Goal: Information Seeking & Learning: Learn about a topic

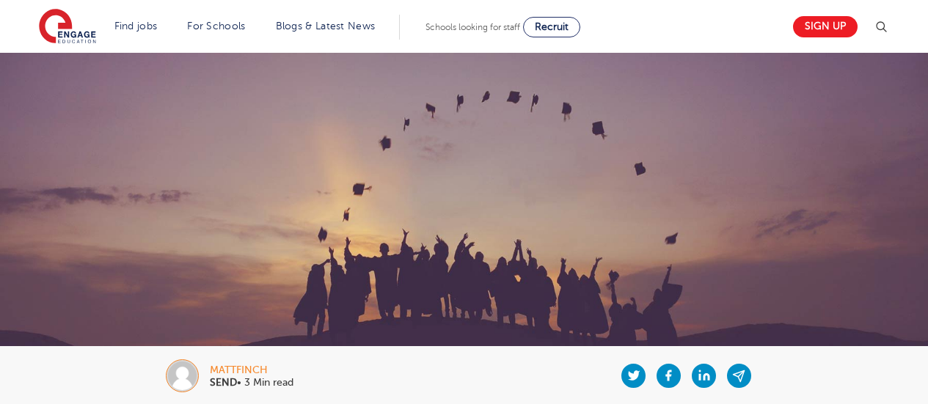
scroll to position [734, 0]
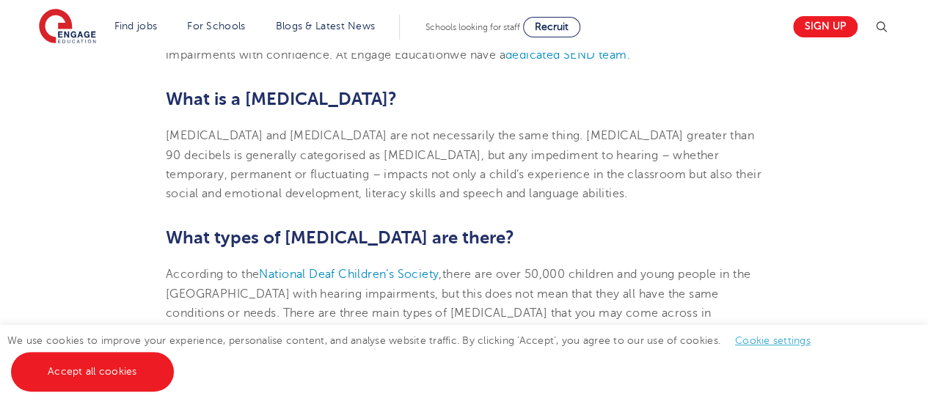
scroll to position [660, 0]
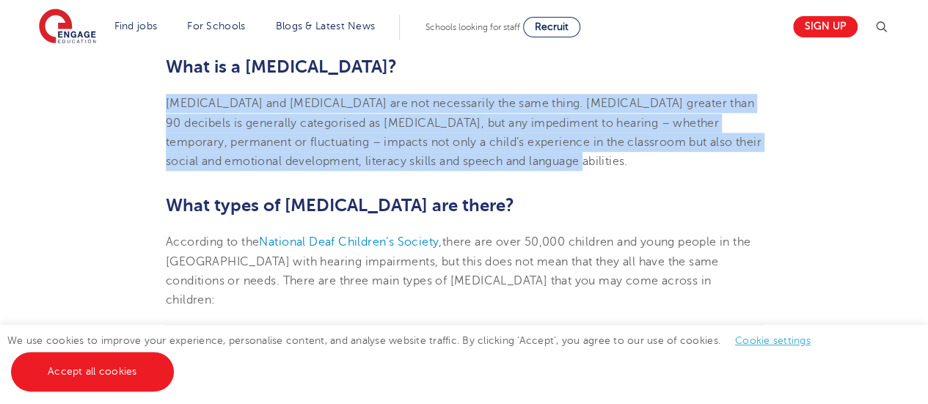
drag, startPoint x: 163, startPoint y: 102, endPoint x: 483, endPoint y: 172, distance: 327.5
copy span "[MEDICAL_DATA] and [MEDICAL_DATA] are not necessarily the same thing. [MEDICAL_…"
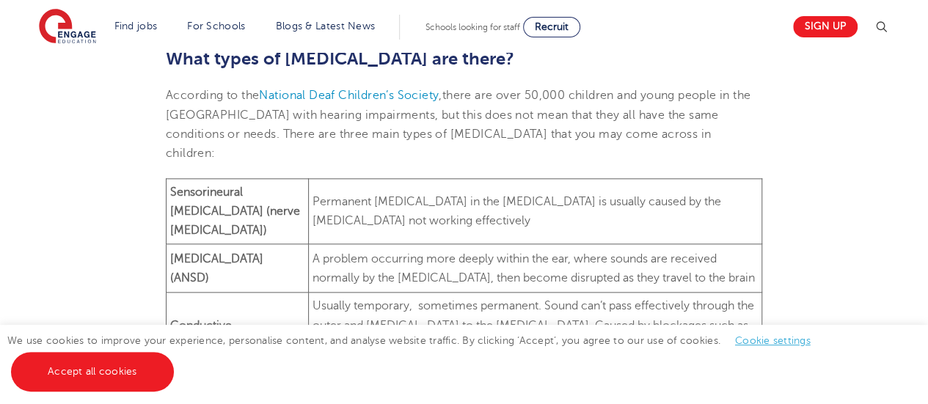
scroll to position [881, 0]
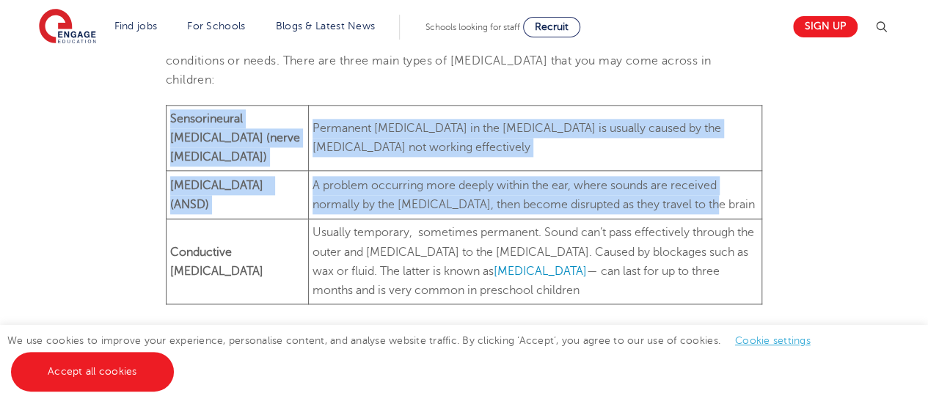
drag, startPoint x: 170, startPoint y: 103, endPoint x: 678, endPoint y: 189, distance: 515.0
click at [678, 189] on tbody "Sensorineural [MEDICAL_DATA] (nerve [MEDICAL_DATA]) Permanent [MEDICAL_DATA] in…" at bounding box center [465, 205] width 596 height 200
copy tbody "Sensorineural [MEDICAL_DATA] (nerve [MEDICAL_DATA]) Permanent [MEDICAL_DATA] in…"
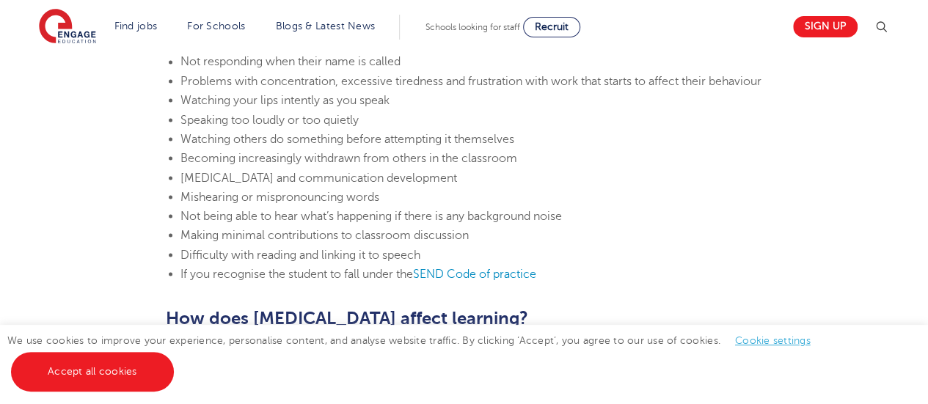
scroll to position [1248, 0]
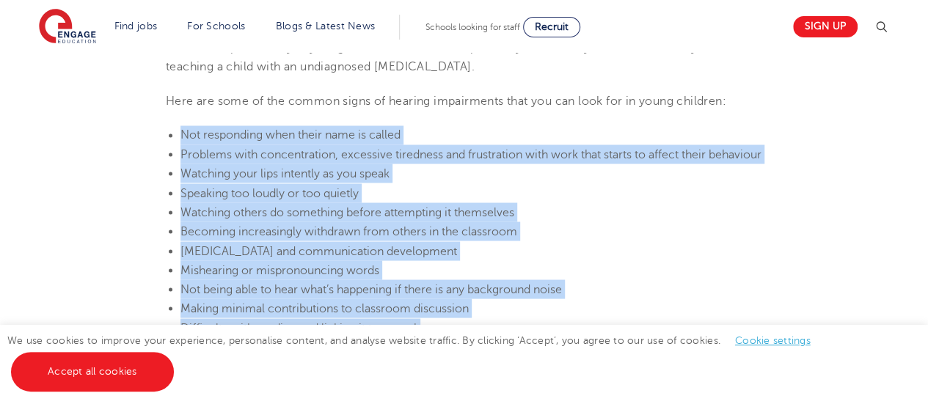
drag, startPoint x: 179, startPoint y: 117, endPoint x: 567, endPoint y: 306, distance: 431.2
click at [567, 306] on ul "Not responding when their name is called Problems with concentration, excessive…" at bounding box center [464, 240] width 597 height 231
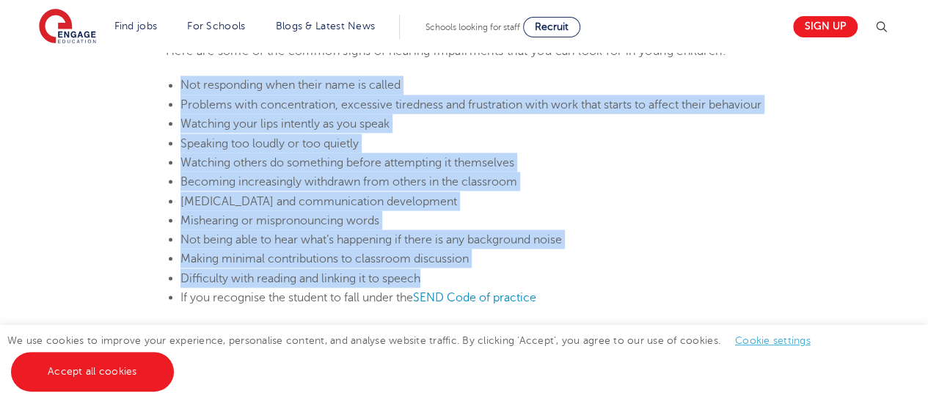
scroll to position [1321, 0]
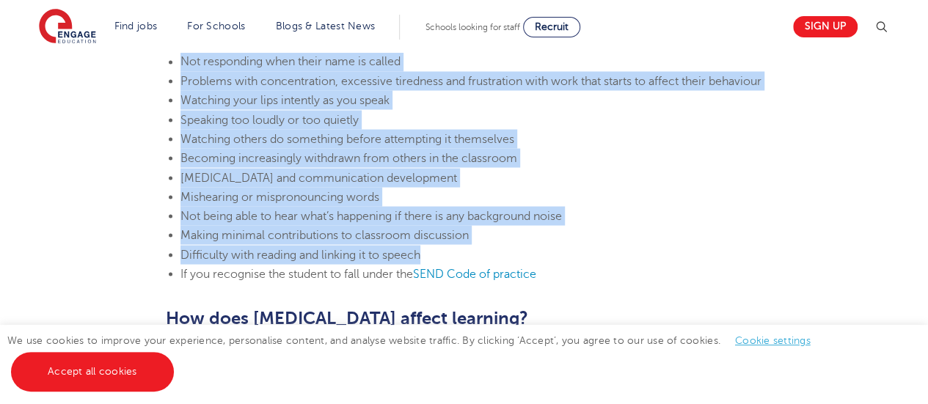
copy ul "Not responding when their name is called Problems with concentration, excessive…"
click at [638, 206] on li "Not being able to hear what’s happening if there is any background noise" at bounding box center [472, 215] width 582 height 19
click at [627, 168] on li "[MEDICAL_DATA] and communication development" at bounding box center [472, 177] width 582 height 19
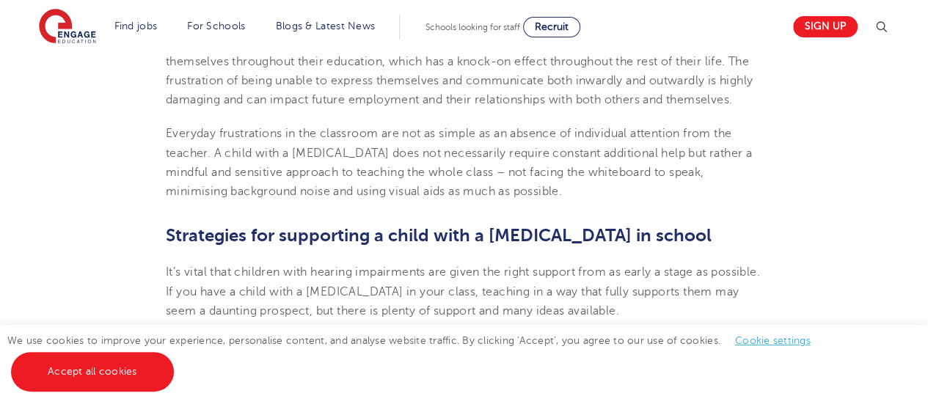
scroll to position [1761, 0]
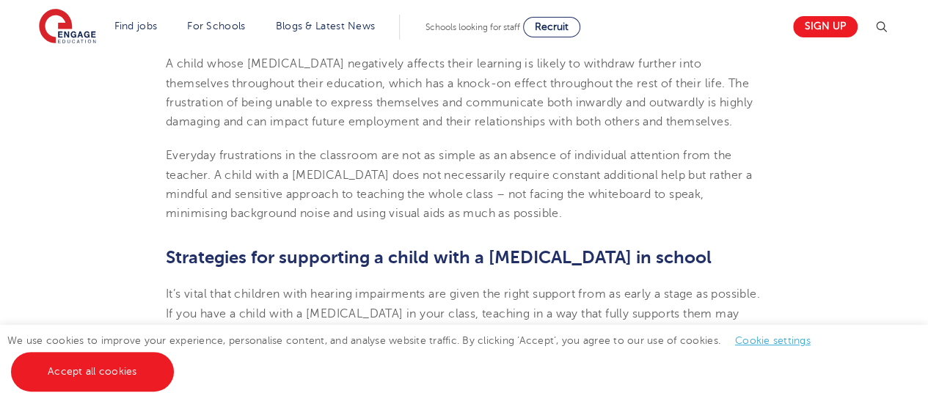
drag, startPoint x: 167, startPoint y: 140, endPoint x: 512, endPoint y: 203, distance: 351.4
click at [512, 203] on p "Everyday frustrations in the classroom are not as simple as an absence of indiv…" at bounding box center [464, 184] width 597 height 77
copy span "Everyday frustrations in the classroom are not as simple as an absence of indiv…"
drag, startPoint x: 250, startPoint y: 281, endPoint x: 254, endPoint y: 274, distance: 7.6
click at [250, 288] on span "It’s vital that children with hearing impairments are given the right support f…" at bounding box center [463, 314] width 594 height 52
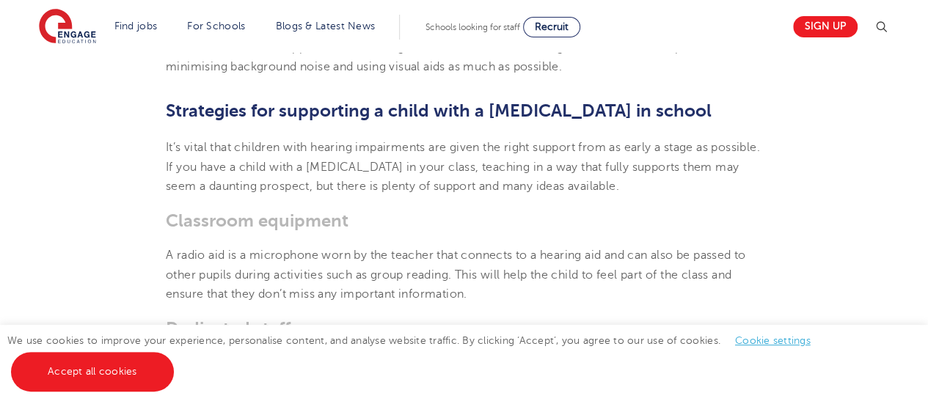
scroll to position [1981, 0]
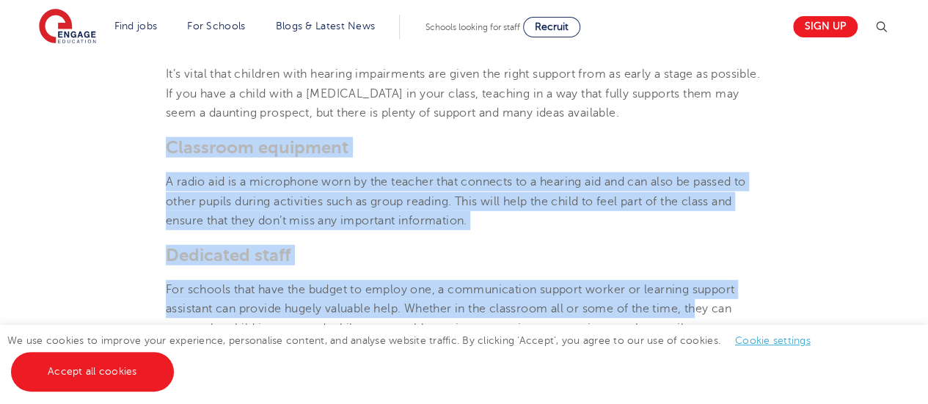
drag, startPoint x: 166, startPoint y: 127, endPoint x: 686, endPoint y: 302, distance: 548.8
click at [687, 303] on section "[DATE] How to support a child with a [MEDICAL_DATA] in school Going through sch…" at bounding box center [464, 245] width 890 height 3642
click at [633, 117] on section "[DATE] How to support a child with a [MEDICAL_DATA] in school Going through sch…" at bounding box center [464, 245] width 890 height 3642
click at [476, 210] on p "A radio aid is a microphone worn by the teacher that connects to a hearing aid …" at bounding box center [464, 201] width 597 height 58
click at [436, 195] on p "A radio aid is a microphone worn by the teacher that connects to a hearing aid …" at bounding box center [464, 201] width 597 height 58
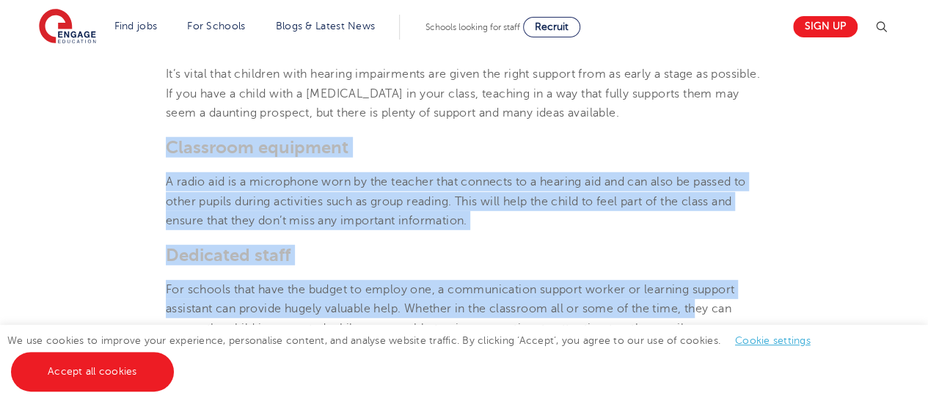
click at [242, 206] on span "A radio aid is a microphone worn by the teacher that connects to a hearing aid …" at bounding box center [456, 201] width 580 height 52
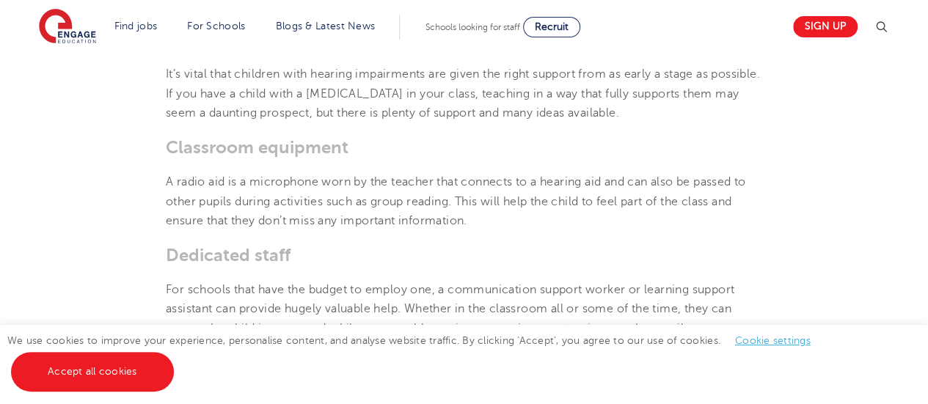
drag, startPoint x: 166, startPoint y: 167, endPoint x: 467, endPoint y: 211, distance: 304.1
click at [467, 211] on p "A radio aid is a microphone worn by the teacher that connects to a hearing aid …" at bounding box center [464, 201] width 597 height 58
copy span "A radio aid is a microphone worn by the teacher that connects to a hearing aid …"
click at [430, 119] on section "[DATE] How to support a child with a [MEDICAL_DATA] in school Going through sch…" at bounding box center [464, 245] width 890 height 3642
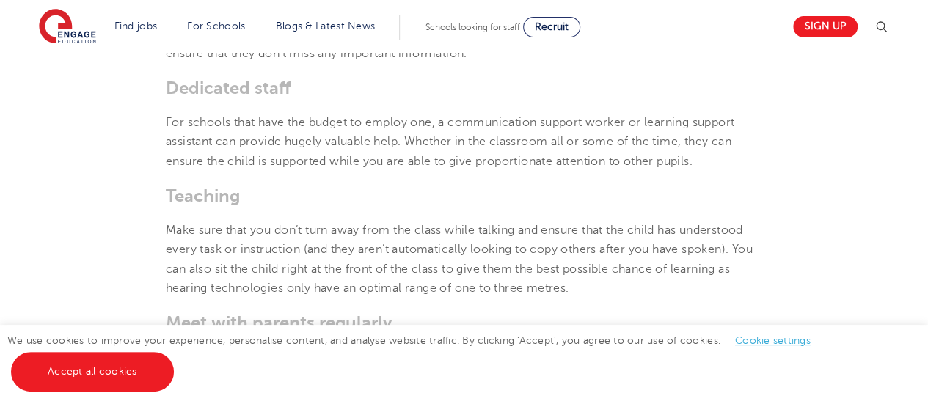
scroll to position [2128, 0]
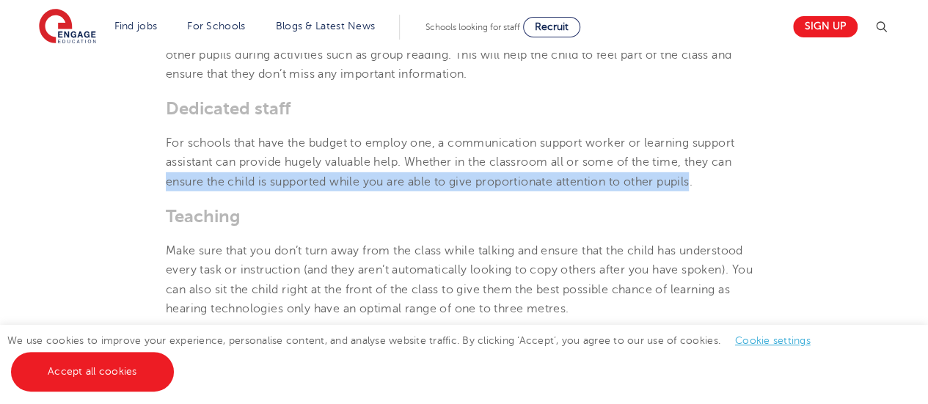
drag, startPoint x: 166, startPoint y: 168, endPoint x: 674, endPoint y: 161, distance: 507.9
click at [674, 161] on span "For schools that have the budget to employ one, a communication support worker …" at bounding box center [450, 162] width 569 height 52
copy span "ensure the child is supported while you are able to give proportionate attentio…"
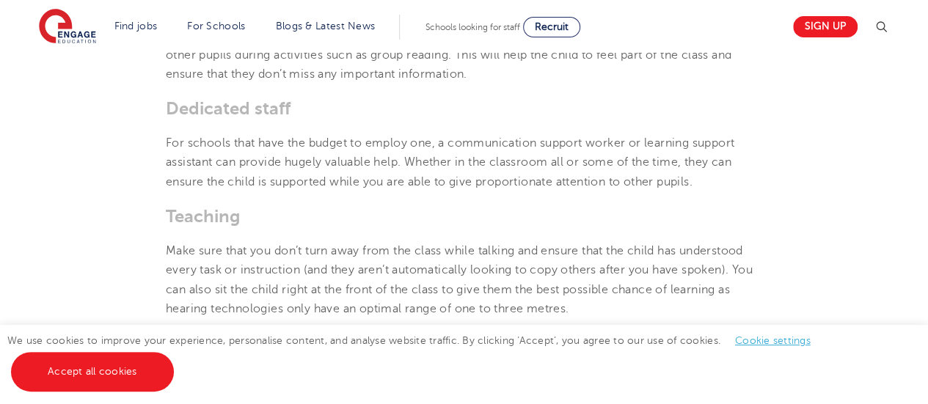
click at [327, 225] on section "[DATE] How to support a child with a [MEDICAL_DATA] in school Going through sch…" at bounding box center [464, 98] width 890 height 3642
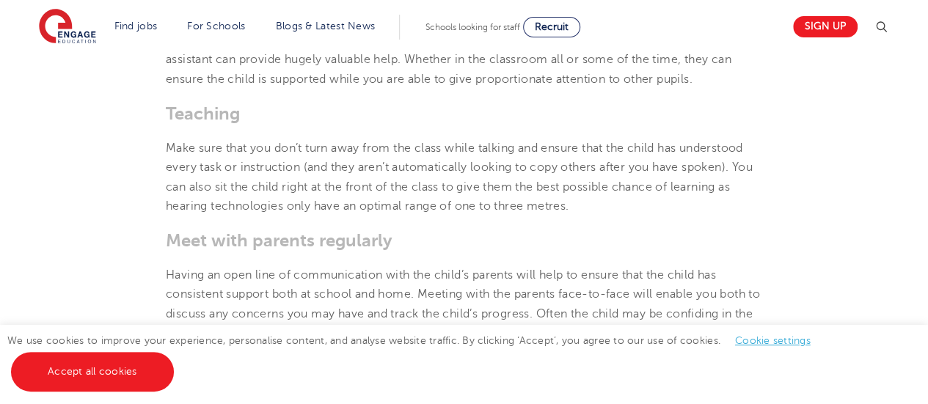
scroll to position [2202, 0]
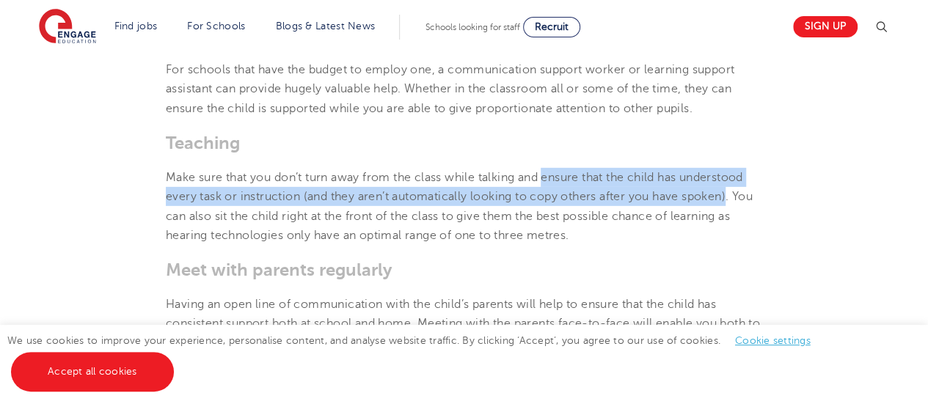
drag, startPoint x: 543, startPoint y: 167, endPoint x: 716, endPoint y: 176, distance: 173.4
click at [716, 176] on span "Make sure that you don’t turn away from the class while talking and ensure that…" at bounding box center [459, 206] width 587 height 71
copy span "ensure that the child has understood every task or instruction (and they aren’t…"
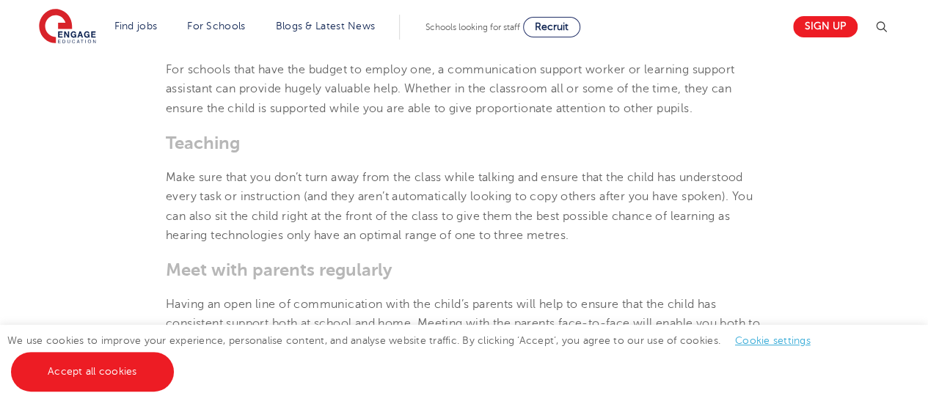
click at [515, 230] on section "[DATE] How to support a child with a [MEDICAL_DATA] in school Going through sch…" at bounding box center [464, 25] width 890 height 3642
drag, startPoint x: 729, startPoint y: 193, endPoint x: 580, endPoint y: 220, distance: 151.4
click at [580, 220] on p "Make sure that you don’t turn away from the class while talking and ensure that…" at bounding box center [464, 206] width 597 height 77
copy span "You can also sit the child right at the front of the class to give them the bes…"
click at [519, 133] on h3 "Teaching" at bounding box center [464, 143] width 597 height 21
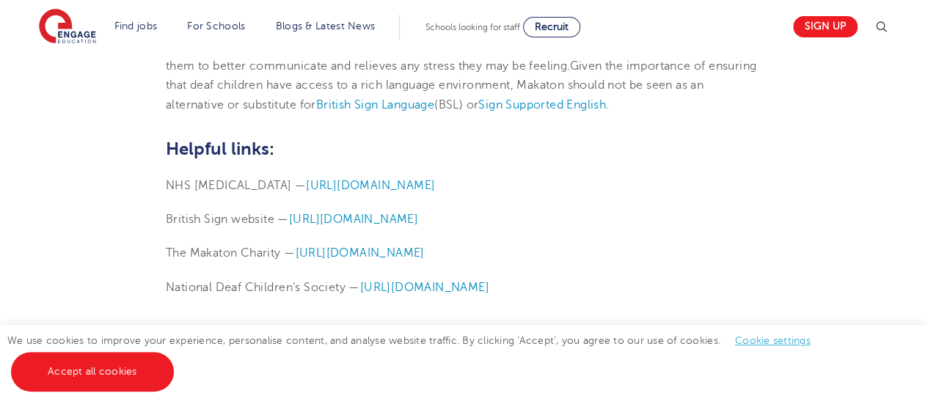
scroll to position [3376, 0]
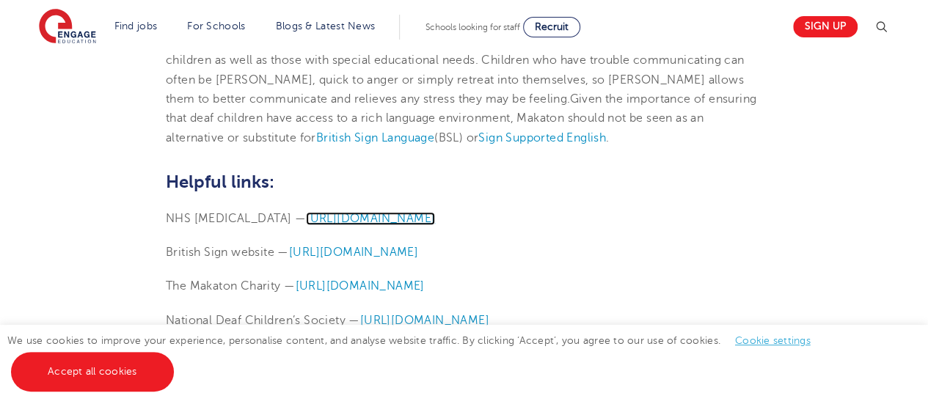
click at [435, 212] on span "[URL][DOMAIN_NAME]" at bounding box center [370, 218] width 129 height 13
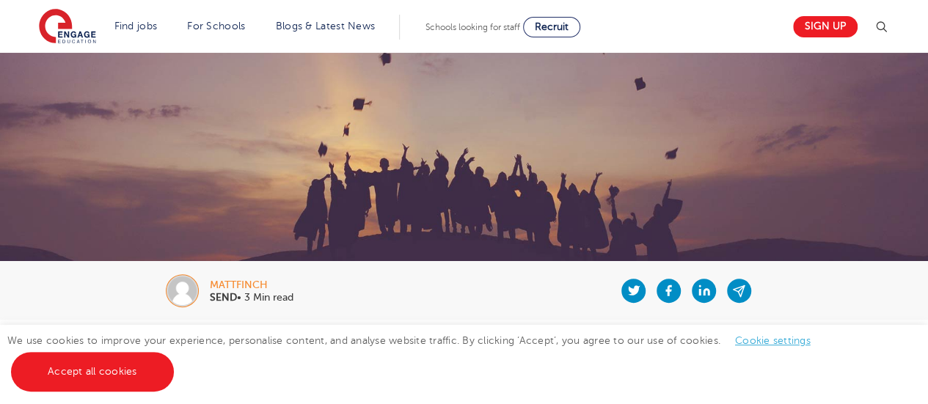
scroll to position [0, 0]
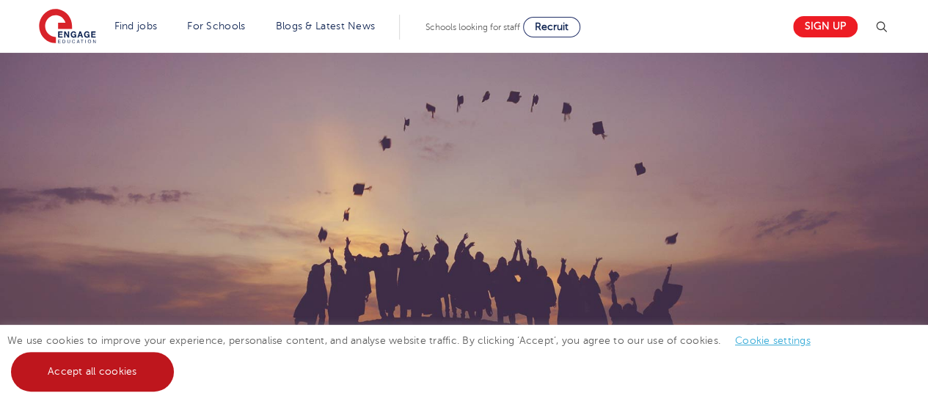
click at [104, 369] on link "Accept all cookies" at bounding box center [92, 372] width 163 height 40
